Goal: Task Accomplishment & Management: Use online tool/utility

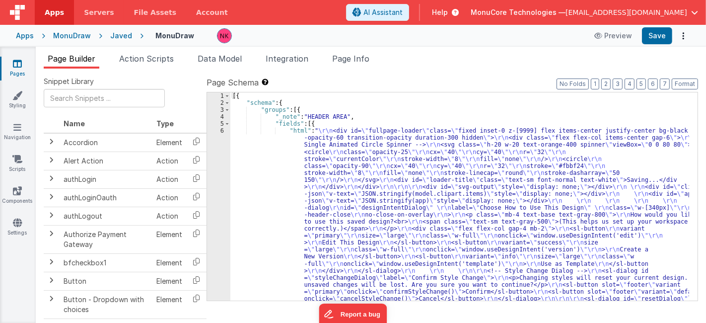
click at [686, 10] on span "[EMAIL_ADDRESS][DOMAIN_NAME]" at bounding box center [626, 12] width 122 height 10
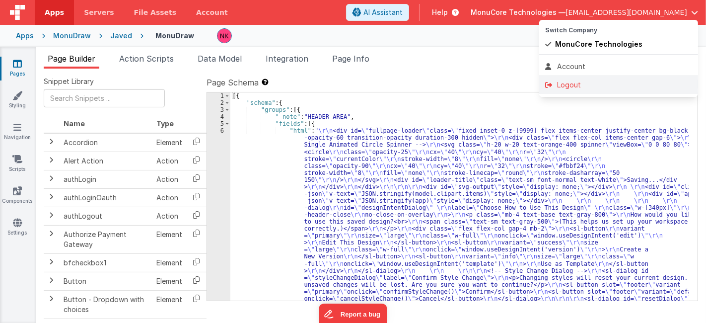
click at [566, 86] on div "Logout" at bounding box center [618, 85] width 147 height 10
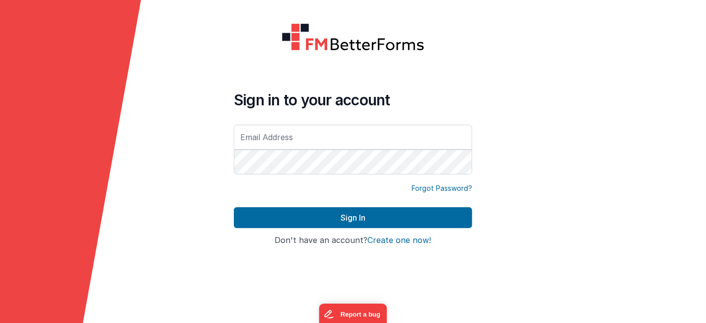
type input "[EMAIL_ADDRESS][DOMAIN_NAME]"
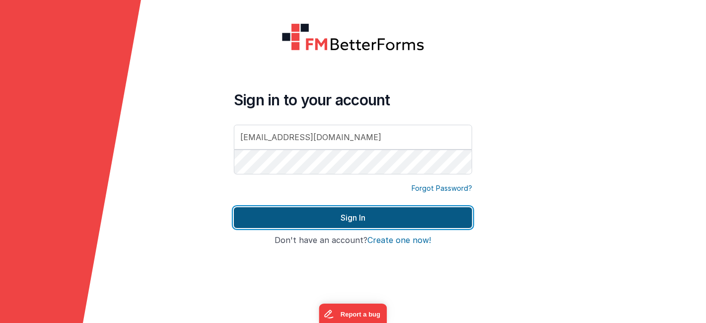
click at [407, 213] on button "Sign In" at bounding box center [353, 217] width 238 height 21
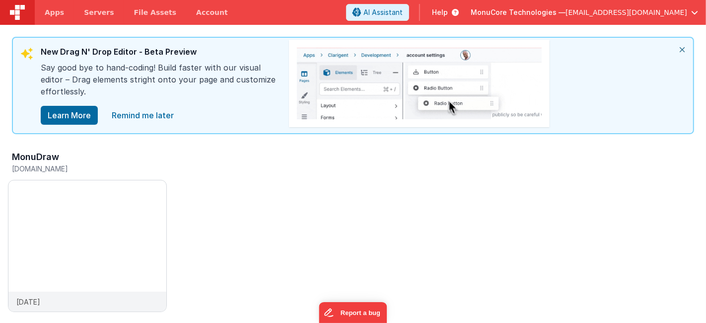
click at [683, 45] on icon "close" at bounding box center [682, 50] width 22 height 24
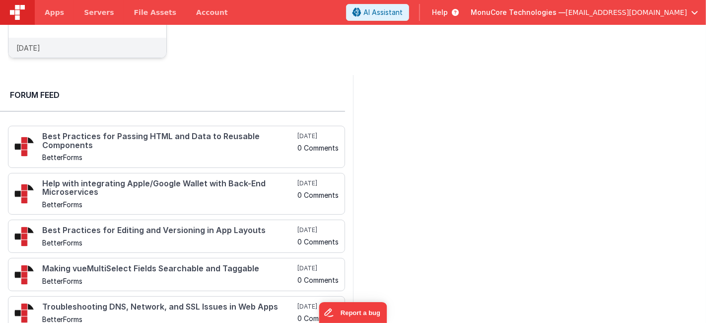
scroll to position [92, 0]
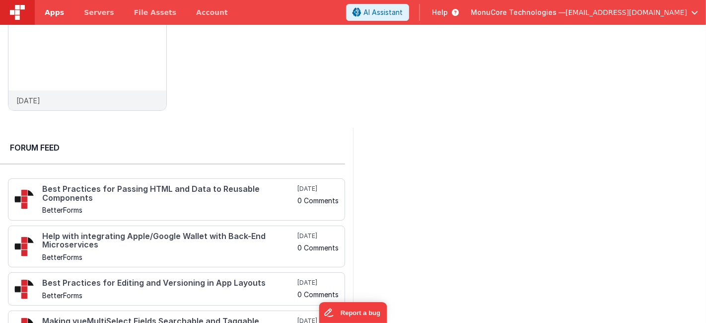
click at [55, 20] on link "Apps" at bounding box center [54, 12] width 39 height 25
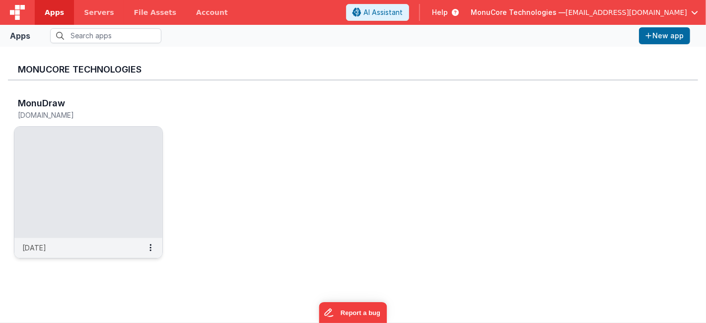
click at [95, 161] on img at bounding box center [88, 182] width 148 height 111
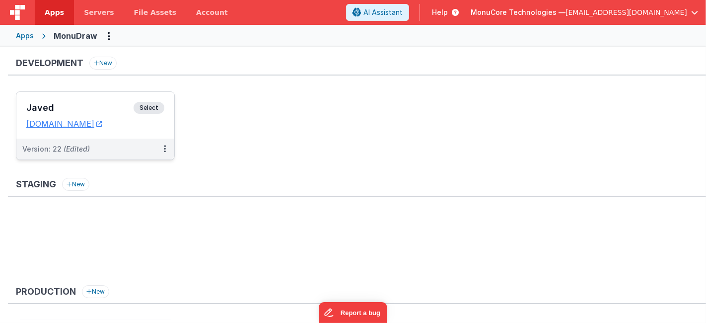
click at [110, 102] on div "Javed Select" at bounding box center [95, 110] width 138 height 17
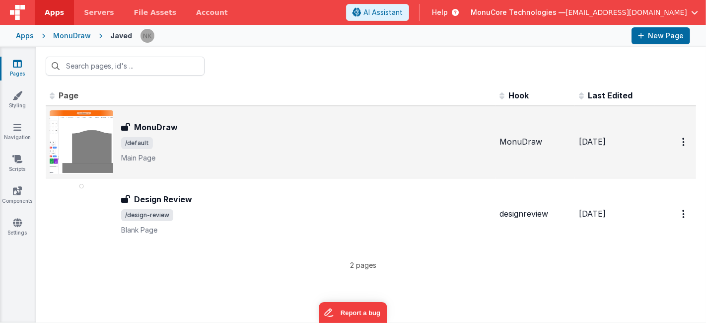
click at [308, 128] on div "MonuDraw" at bounding box center [306, 127] width 370 height 12
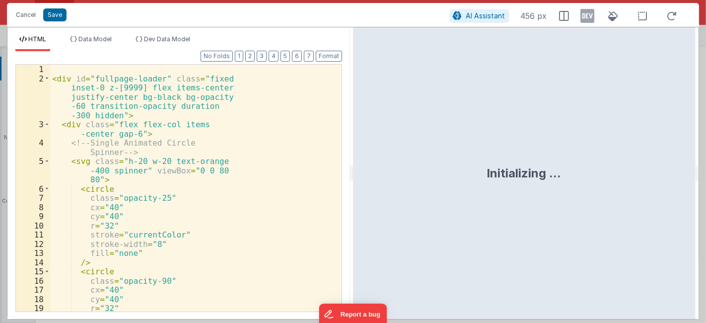
scroll to position [3073, 0]
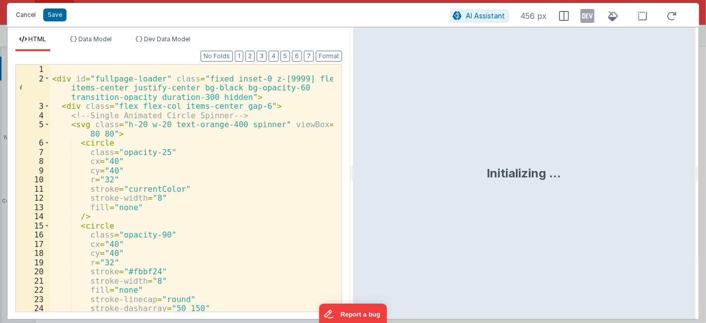
click at [26, 13] on button "Cancel" at bounding box center [26, 15] width 30 height 14
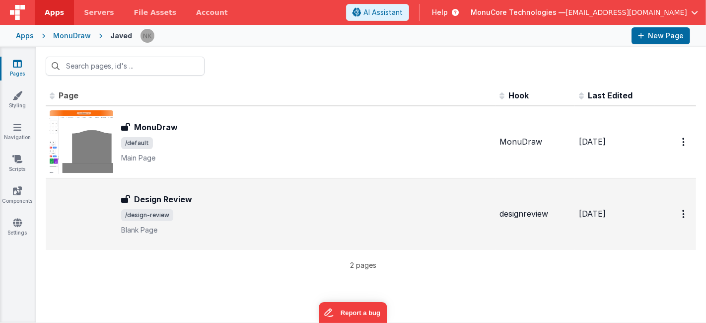
click at [328, 220] on div "Design Review Design Review /design-review Blank Page" at bounding box center [306, 214] width 370 height 42
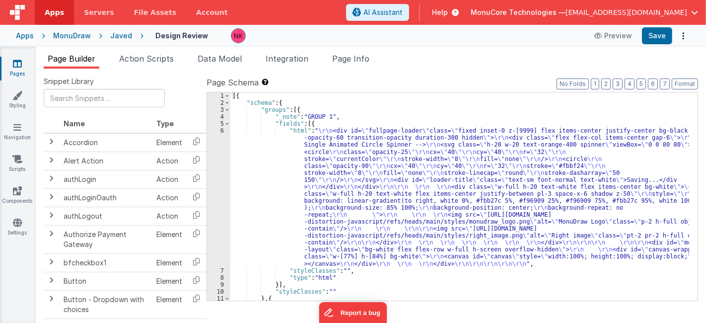
click at [222, 161] on div "6" at bounding box center [218, 196] width 23 height 139
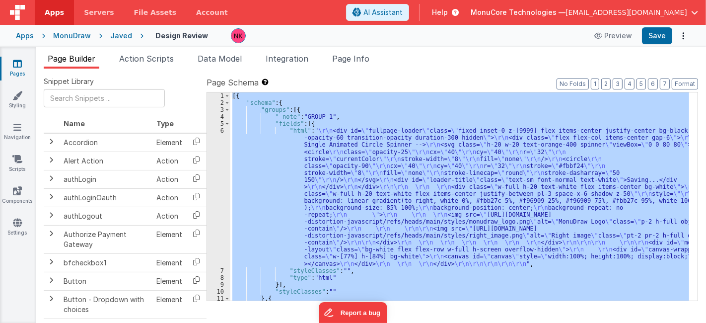
click at [222, 161] on div "6" at bounding box center [218, 196] width 23 height 139
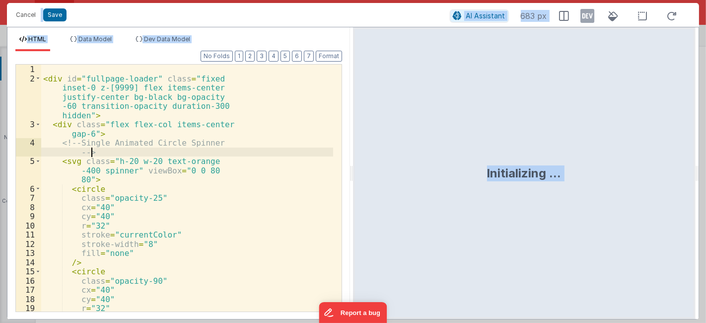
click at [198, 151] on div "< div id = "fullpage-loader" class = "fixed inset-0 z-[9999] flex items-center …" at bounding box center [187, 203] width 292 height 277
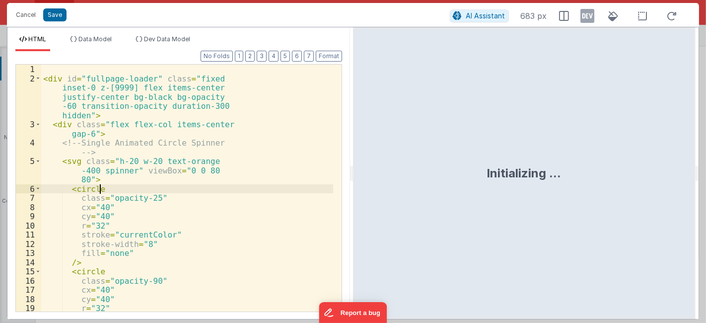
click at [244, 188] on div "< div id = "fullpage-loader" class = "fixed inset-0 z-[9999] flex items-center …" at bounding box center [187, 203] width 292 height 277
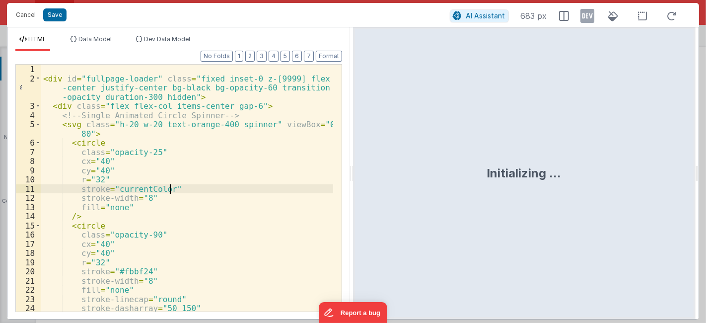
click at [244, 188] on div "< div id = "fullpage-loader" class = "fixed inset-0 z-[9999] flex items -center…" at bounding box center [187, 197] width 292 height 265
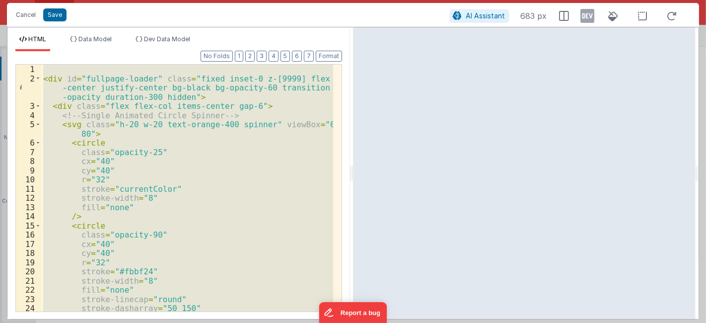
click at [151, 190] on div "< div id = "fullpage-loader" class = "fixed inset-0 z-[9999] flex items -center…" at bounding box center [187, 188] width 292 height 247
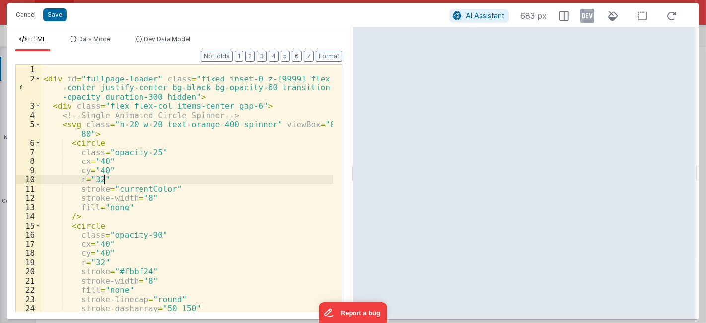
click at [178, 178] on div "< div id = "fullpage-loader" class = "fixed inset-0 z-[9999] flex items -center…" at bounding box center [187, 197] width 292 height 265
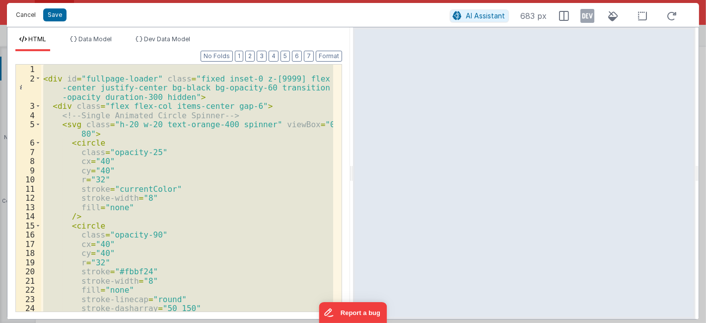
click at [17, 10] on button "Cancel" at bounding box center [26, 15] width 30 height 14
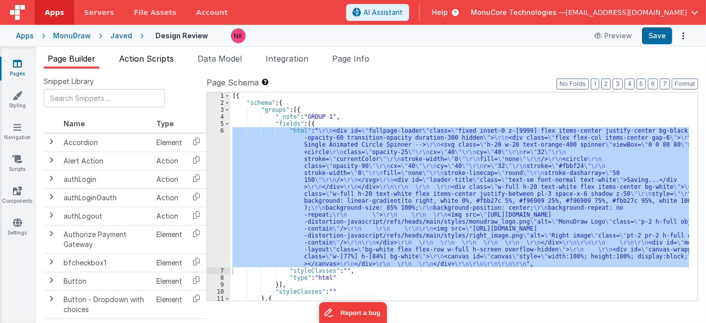
click at [134, 57] on span "Action Scripts" at bounding box center [146, 59] width 55 height 10
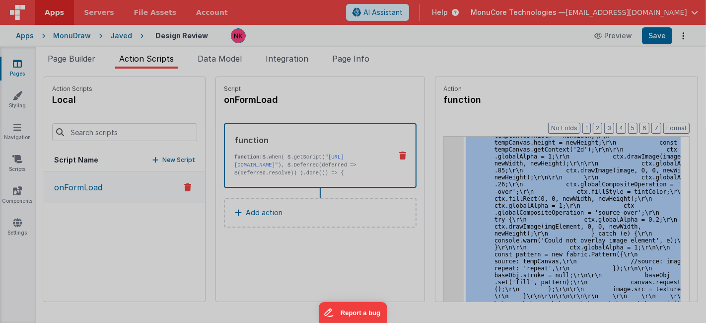
scroll to position [5970, 0]
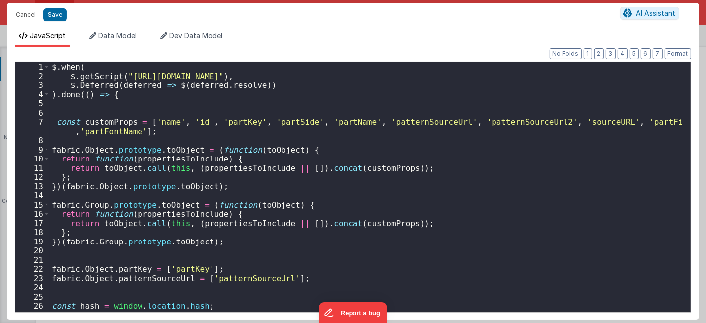
click at [334, 174] on div "$ . when ( $ . getScript ( "https://cdn.jsdelivr.net/npm/fabric" ) , $ . Deferr…" at bounding box center [366, 198] width 632 height 272
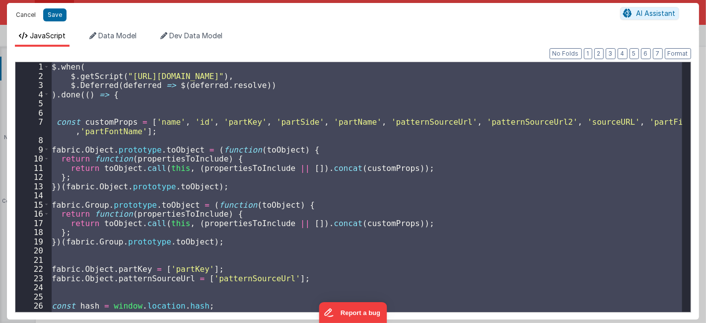
click at [16, 15] on button "Cancel" at bounding box center [26, 15] width 30 height 14
